Goal: Task Accomplishment & Management: Use online tool/utility

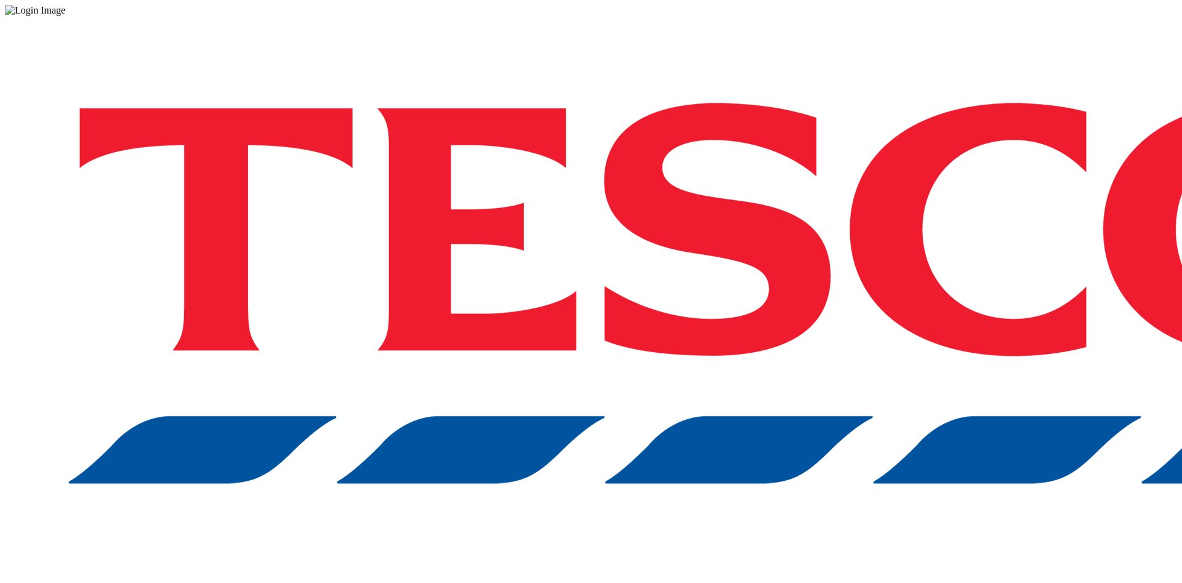
click at [465, 582] on link "Request here !" at bounding box center [436, 587] width 57 height 10
click at [732, 59] on div "Log in to the Spectra’s dashboard using Tesco’s credentials. If you don’t have …" at bounding box center [591, 322] width 1172 height 612
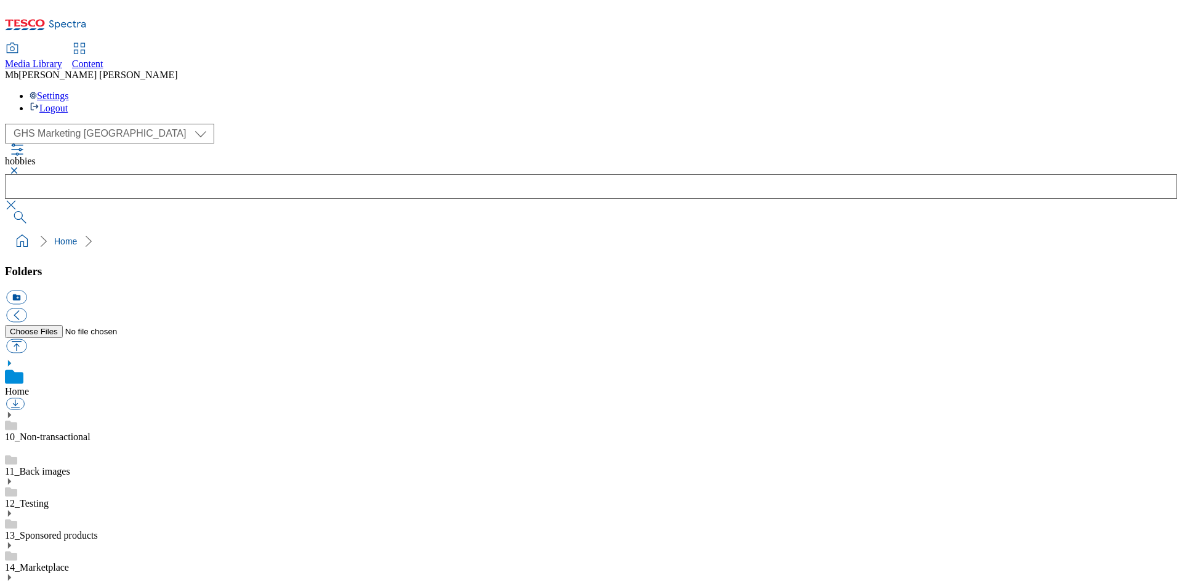
select select "flare-ghs-mktg"
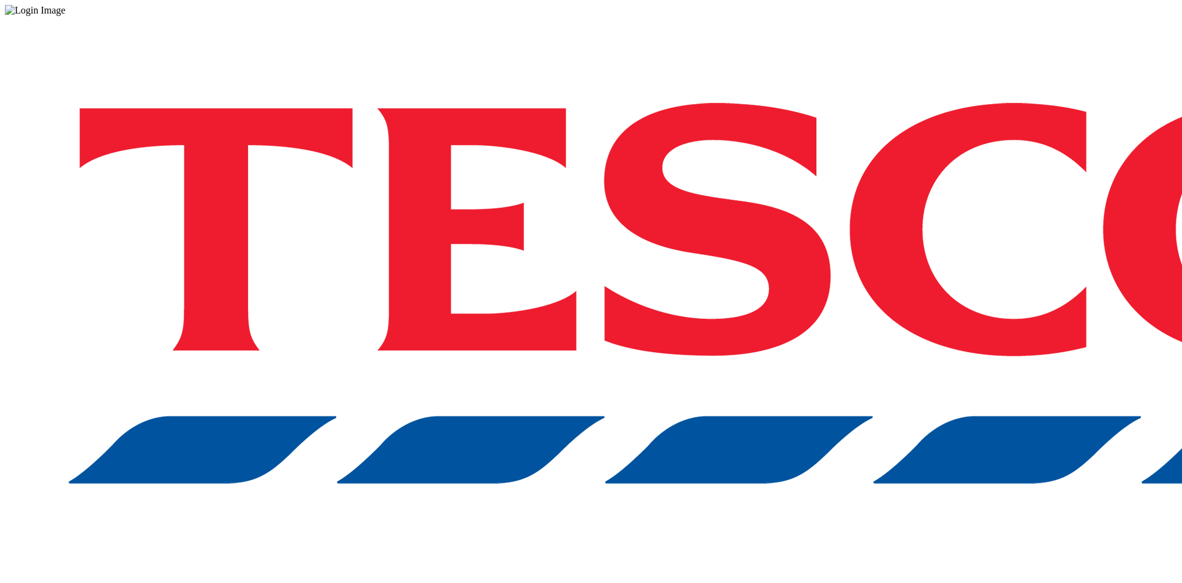
click at [465, 582] on link "Request here !" at bounding box center [436, 587] width 57 height 10
